Goal: Find specific page/section

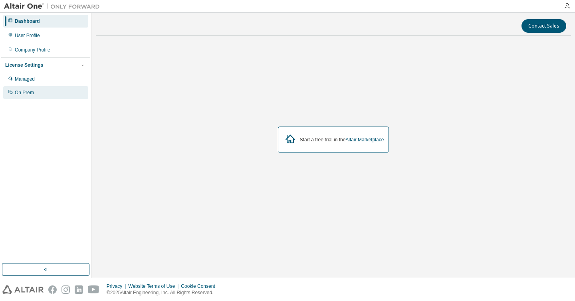
click at [22, 93] on div "On Prem" at bounding box center [24, 92] width 19 height 6
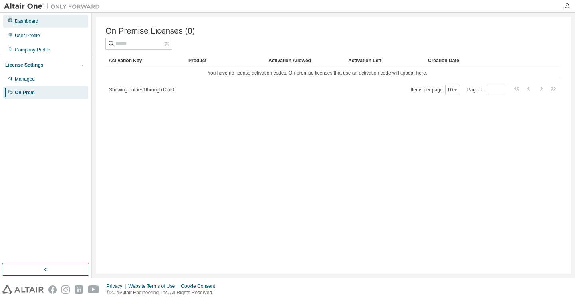
click at [34, 21] on div "Dashboard" at bounding box center [27, 21] width 24 height 6
